Goal: Find specific page/section

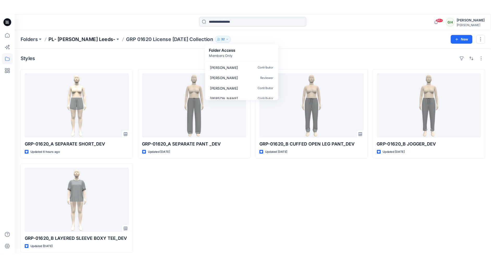
scroll to position [196, 0]
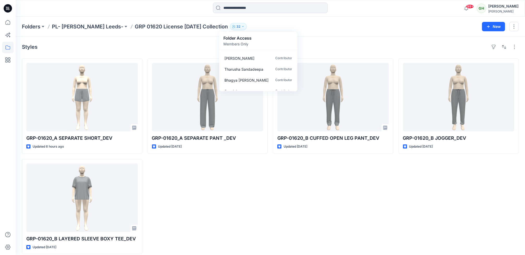
click at [7, 6] on icon at bounding box center [8, 8] width 8 height 8
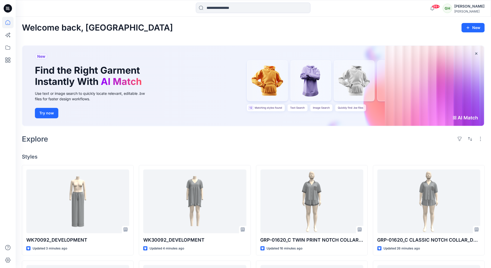
drag, startPoint x: 360, startPoint y: 150, endPoint x: 364, endPoint y: 154, distance: 5.6
click at [360, 150] on div "Welcome back, [PERSON_NAME] New New Find the Right Garment Instantly With AI Ma…" at bounding box center [254, 244] width 476 height 454
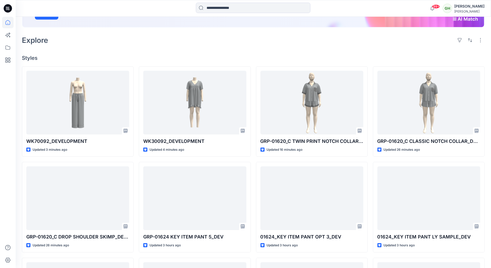
scroll to position [117, 0]
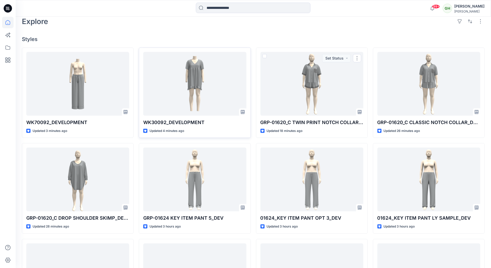
drag, startPoint x: 284, startPoint y: 28, endPoint x: 214, endPoint y: 108, distance: 106.1
click at [284, 28] on div "Welcome back, [PERSON_NAME] New New Find the Right Garment Instantly With AI Ma…" at bounding box center [254, 126] width 476 height 454
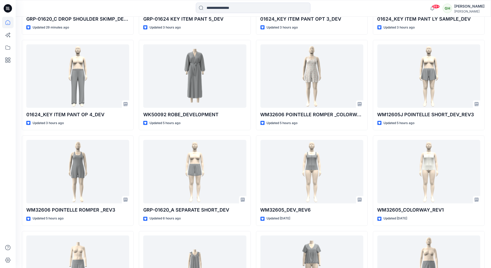
scroll to position [321, 0]
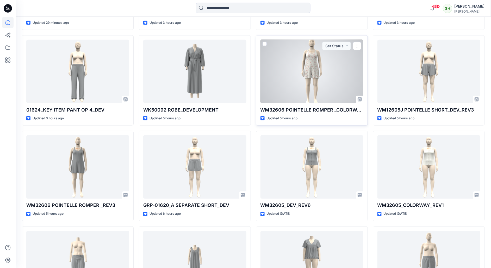
click at [313, 79] on div at bounding box center [312, 72] width 103 height 64
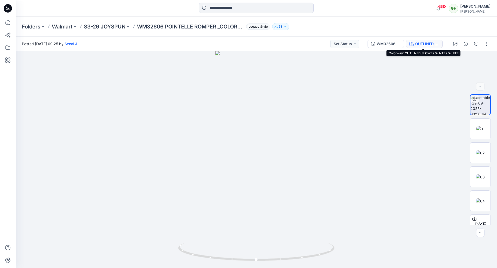
click at [422, 45] on div "OUTLINED FLOWER WINTER WHITE" at bounding box center [428, 44] width 24 height 6
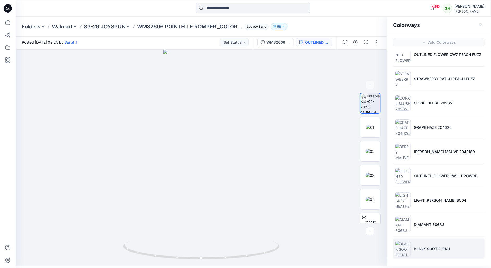
scroll to position [2, 0]
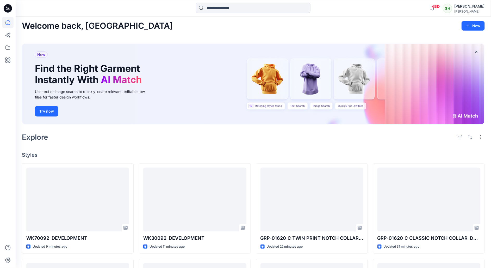
scroll to position [321, 0]
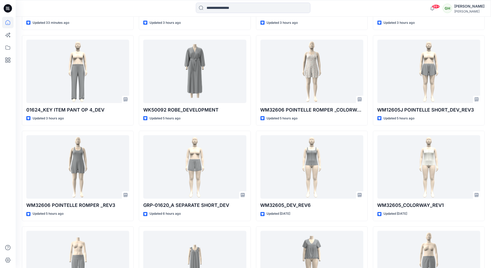
click at [0, 153] on html "99+ Notifications [PERSON_NAME] shared WM32605_DEV_REV6 in S3-26 JOYSPUN (Unkno…" at bounding box center [245, 57] width 491 height 757
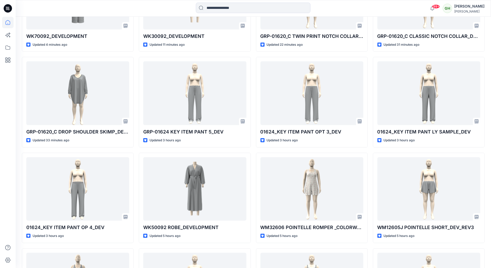
click at [10, 165] on div at bounding box center [7, 142] width 11 height 251
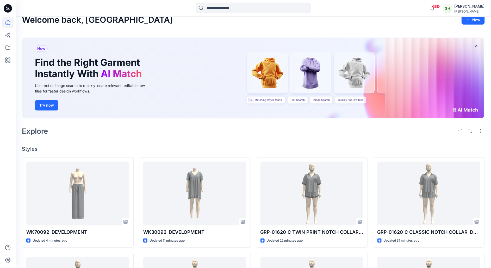
scroll to position [0, 0]
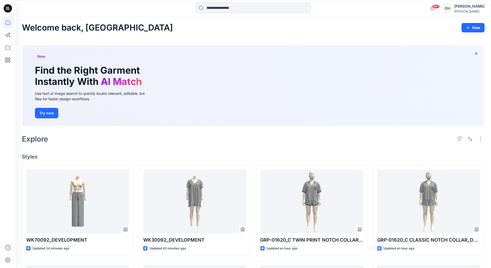
click at [226, 135] on div "Explore" at bounding box center [253, 138] width 463 height 13
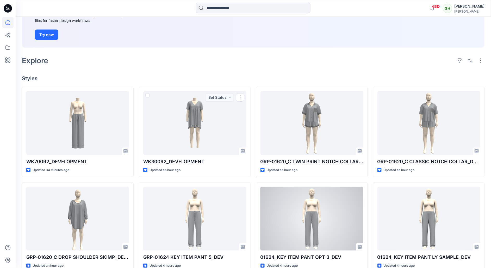
scroll to position [156, 0]
